Goal: Find specific page/section: Find specific page/section

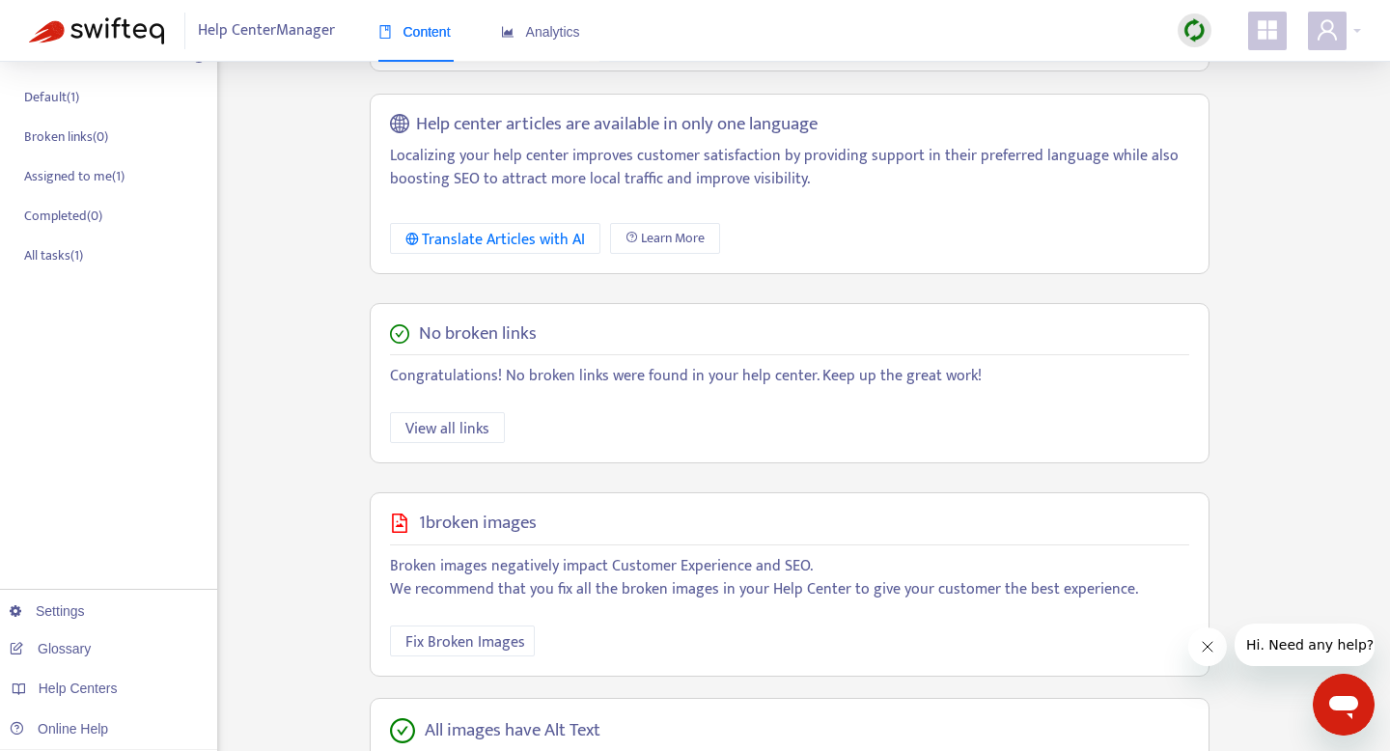
scroll to position [469, 0]
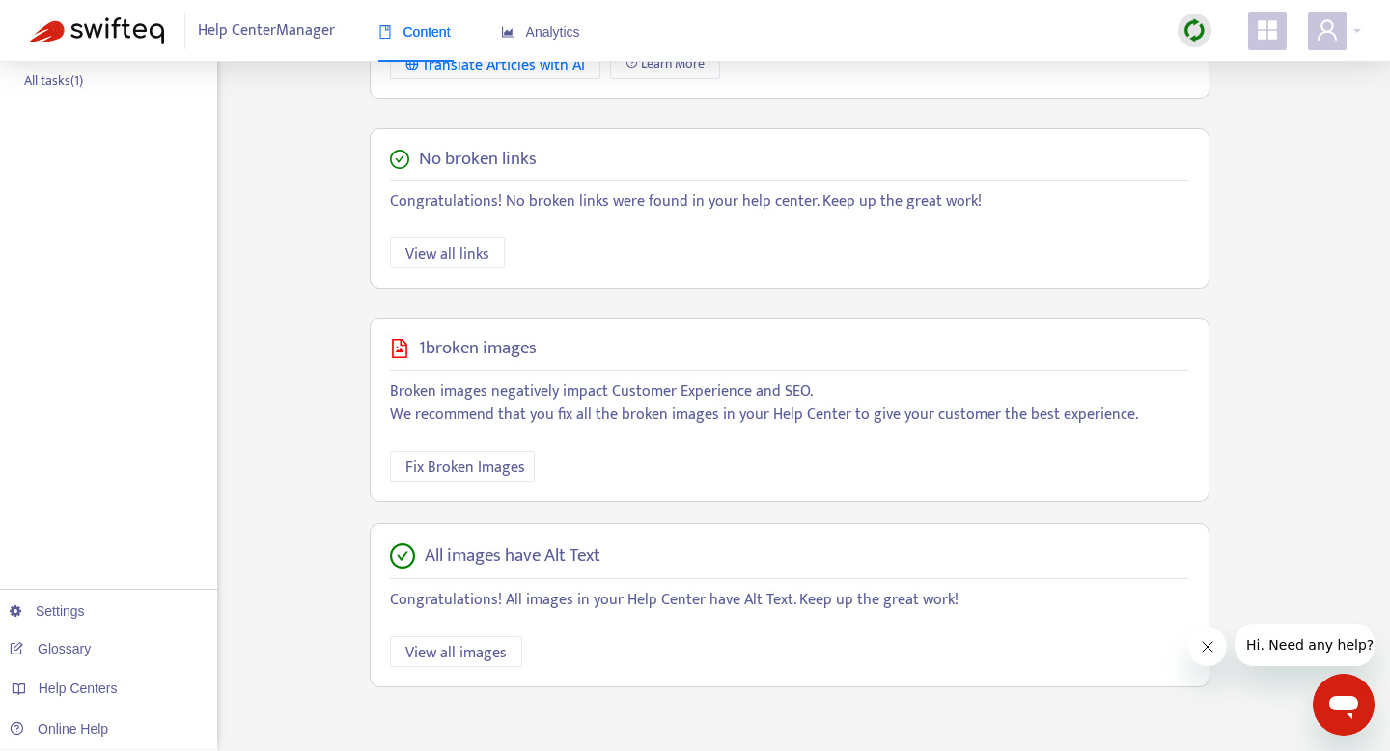
click at [1178, 34] on div at bounding box center [1195, 31] width 34 height 39
click at [1196, 25] on img at bounding box center [1195, 30] width 24 height 24
click at [1215, 63] on link "Quick Sync" at bounding box center [1234, 70] width 82 height 22
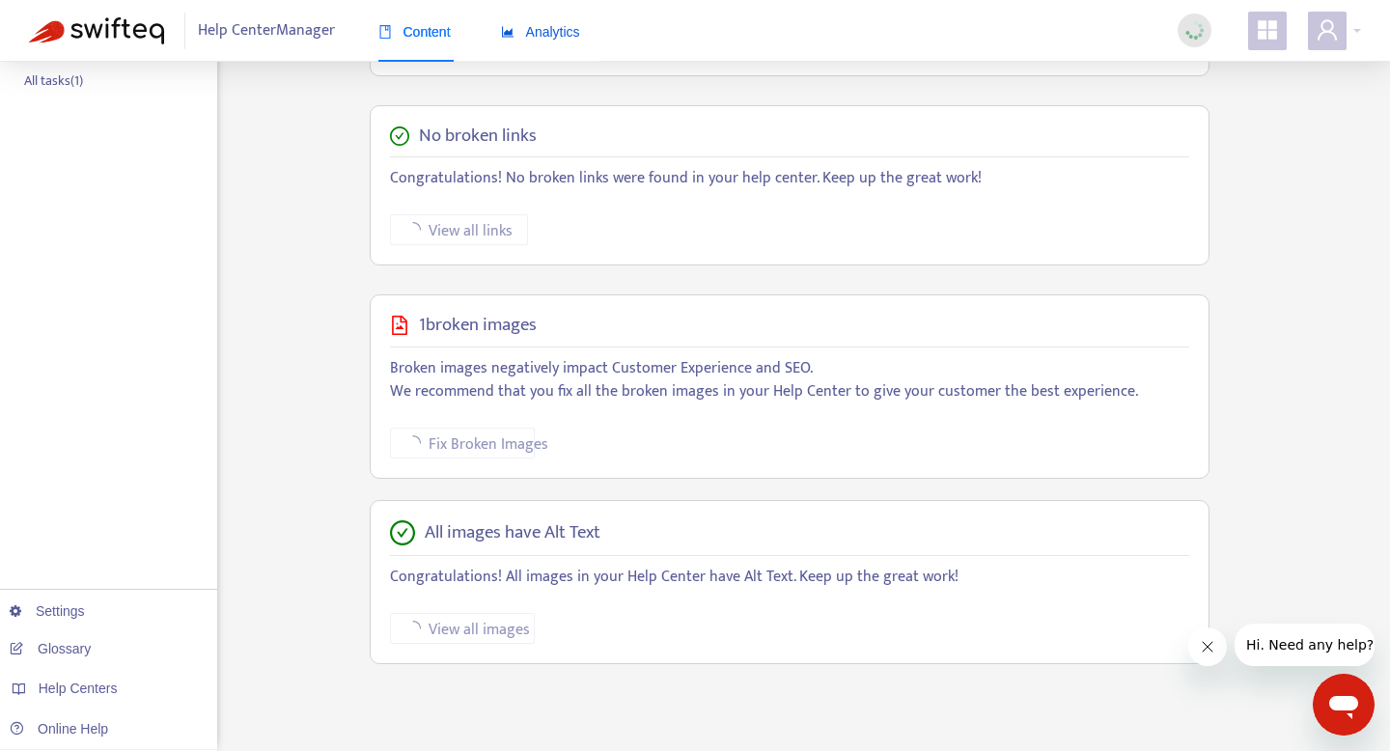
click at [548, 30] on span "Analytics" at bounding box center [540, 31] width 79 height 15
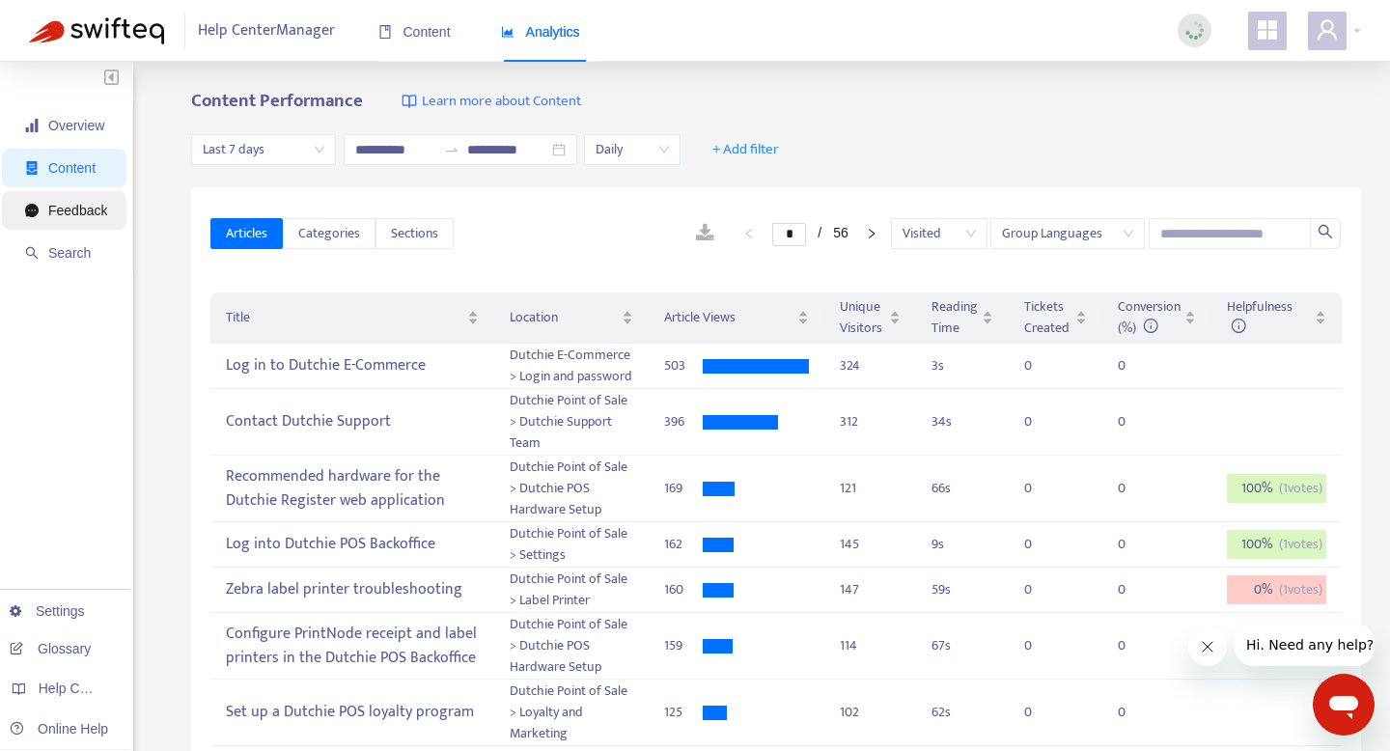
click at [86, 214] on span "Feedback" at bounding box center [77, 210] width 59 height 15
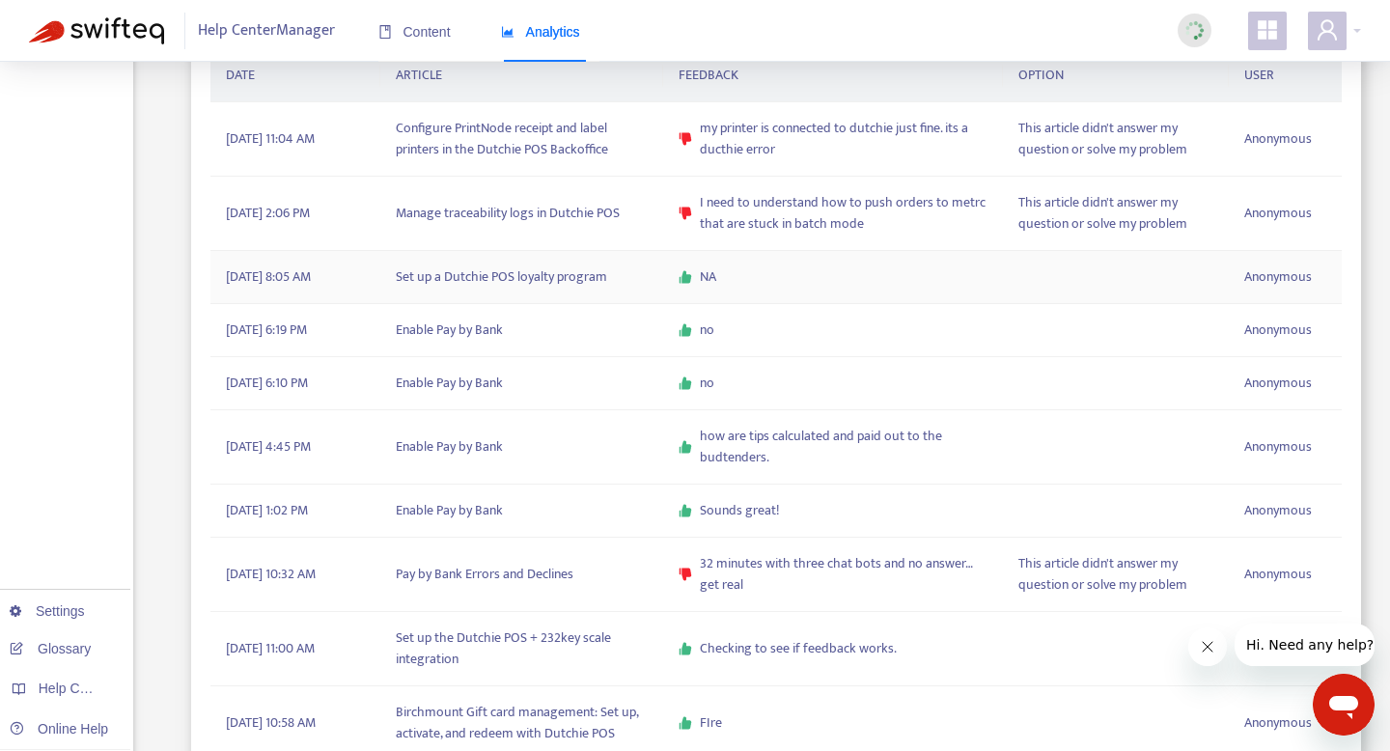
scroll to position [677, 0]
